Goal: Information Seeking & Learning: Learn about a topic

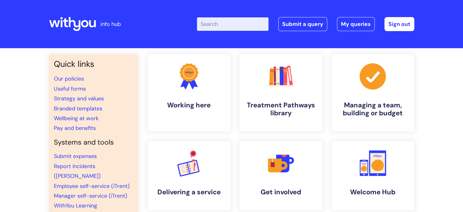
click at [250, 28] on input "Enter your search term here..." at bounding box center [233, 23] width 72 height 13
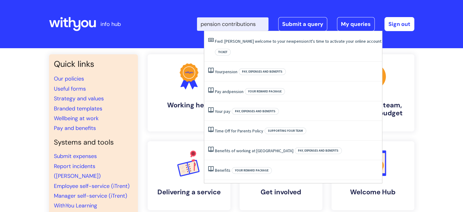
type input "pension contributions"
click button "Search" at bounding box center [0, 0] width 0 height 0
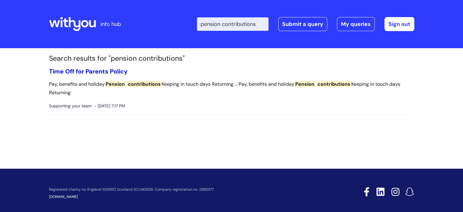
click at [102, 69] on link "Time Off for Parents Policy" at bounding box center [88, 71] width 79 height 8
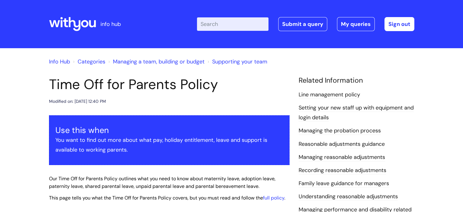
click at [233, 25] on input "Enter your search term here..." at bounding box center [233, 23] width 72 height 13
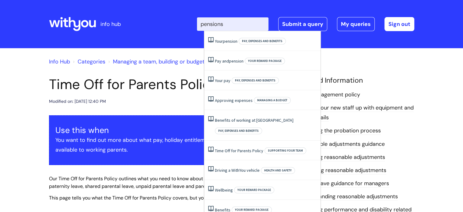
type input "pensions"
click button "Search" at bounding box center [0, 0] width 0 height 0
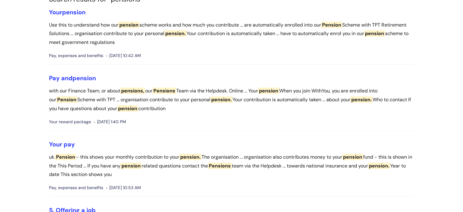
scroll to position [60, 0]
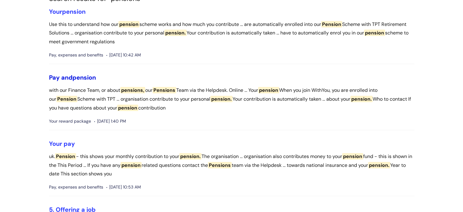
click at [77, 76] on span "pension" at bounding box center [84, 77] width 23 height 8
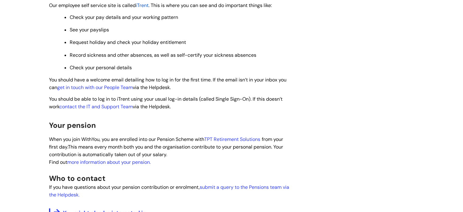
scroll to position [307, 0]
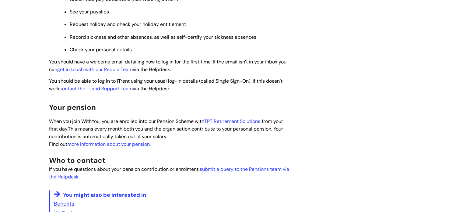
click at [233, 123] on span "TPT Retirement Solutions" at bounding box center [232, 121] width 56 height 6
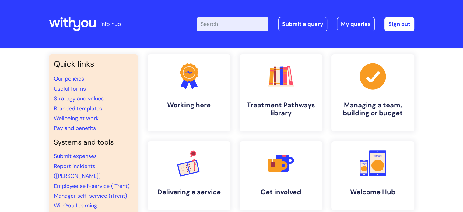
click at [242, 26] on input "Enter your search term here..." at bounding box center [233, 23] width 72 height 13
type input "pensions"
click button "Search" at bounding box center [0, 0] width 0 height 0
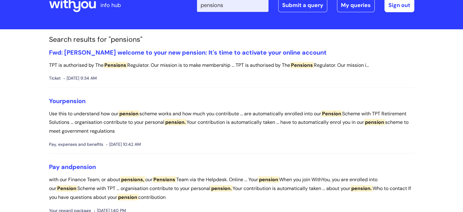
scroll to position [20, 0]
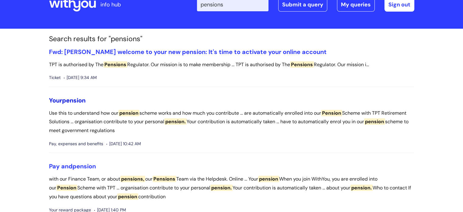
click at [73, 96] on span "pension" at bounding box center [73, 100] width 23 height 8
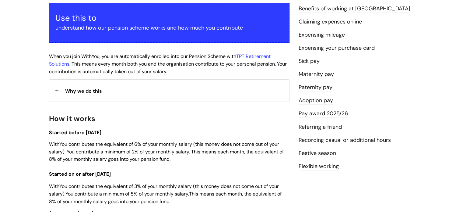
scroll to position [110, 0]
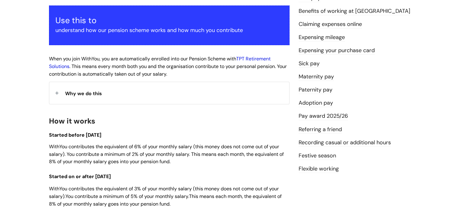
click at [270, 57] on link "TPT Retirement Solutions" at bounding box center [160, 62] width 222 height 14
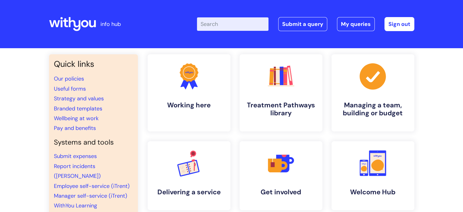
click at [219, 23] on input "Enter your search term here..." at bounding box center [233, 23] width 72 height 13
type input "pension"
click button "Search" at bounding box center [0, 0] width 0 height 0
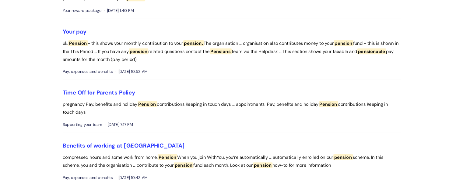
scroll to position [213, 0]
